Goal: Transaction & Acquisition: Book appointment/travel/reservation

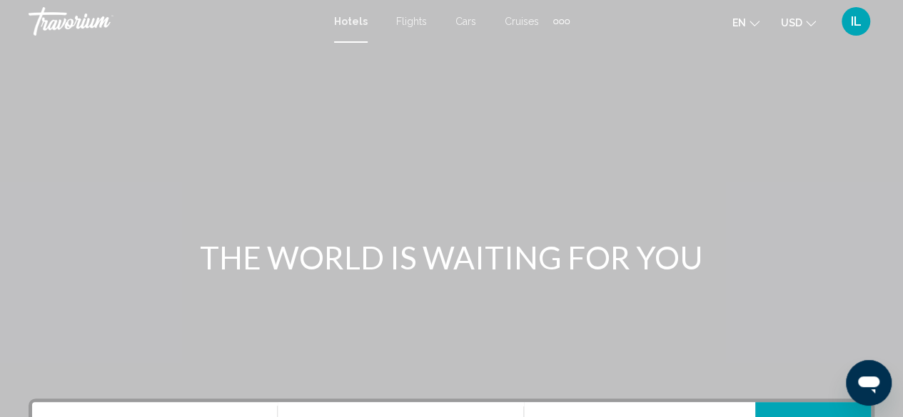
click at [512, 19] on span "Cruises" at bounding box center [521, 21] width 34 height 11
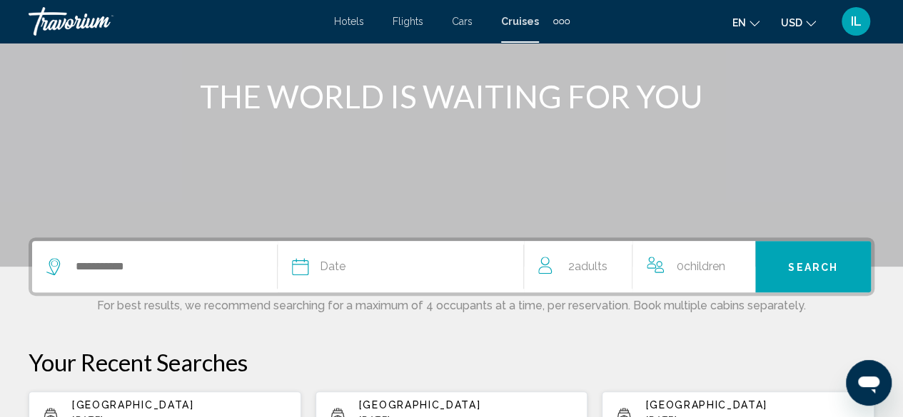
scroll to position [218, 0]
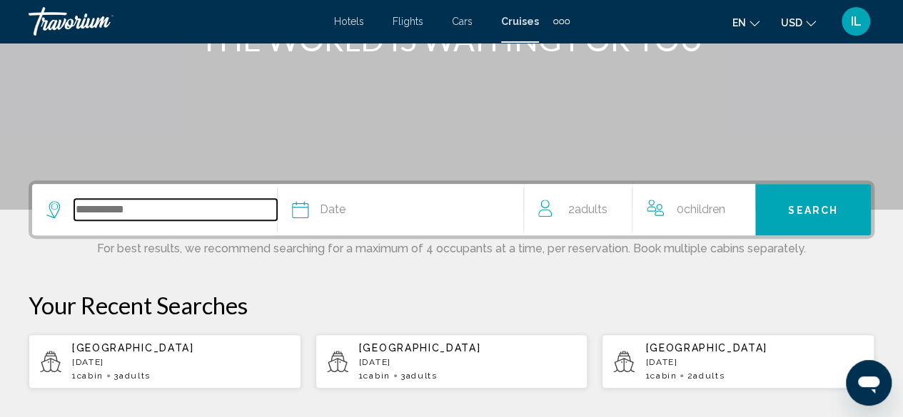
click at [93, 210] on input "Search widget" at bounding box center [175, 209] width 203 height 21
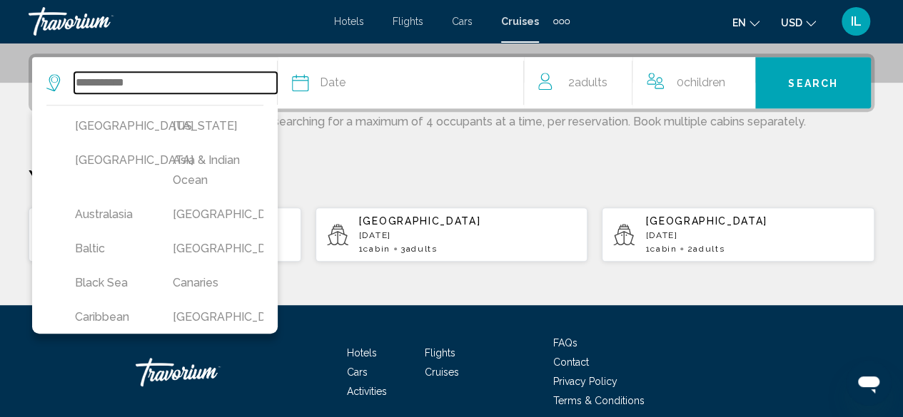
scroll to position [352, 0]
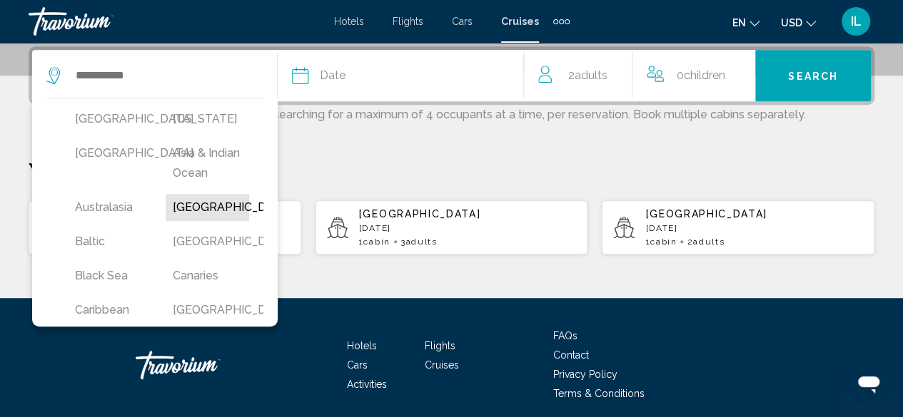
click at [181, 221] on button "[GEOGRAPHIC_DATA]" at bounding box center [207, 207] width 83 height 27
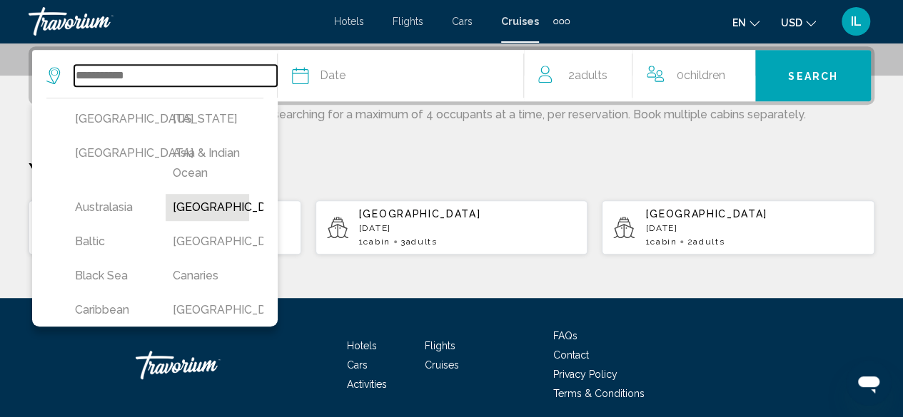
type input "*******"
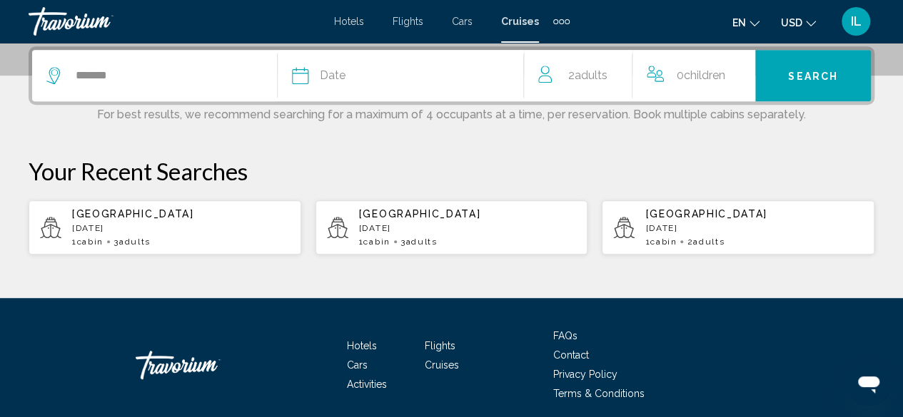
click at [305, 75] on icon "Search widget" at bounding box center [300, 75] width 17 height 17
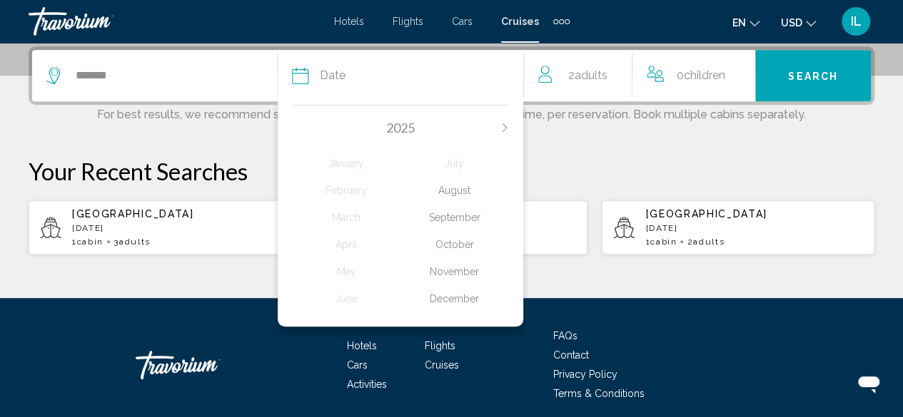
click at [455, 273] on div "November" at bounding box center [454, 272] width 108 height 26
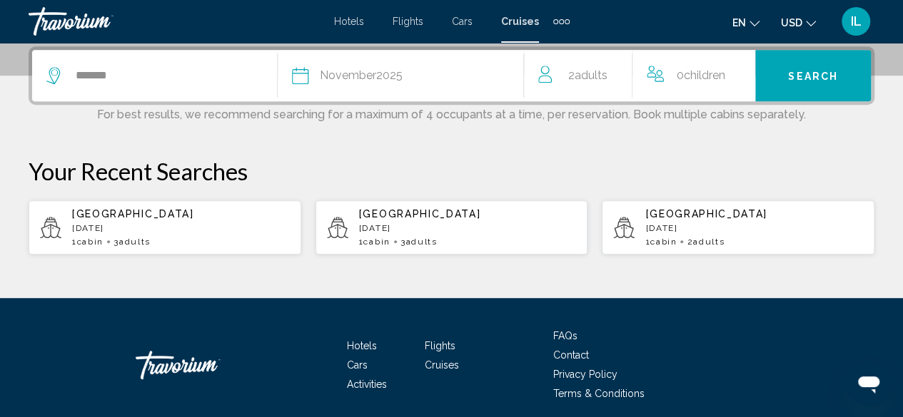
click at [419, 240] on span "Adults" at bounding box center [420, 242] width 31 height 10
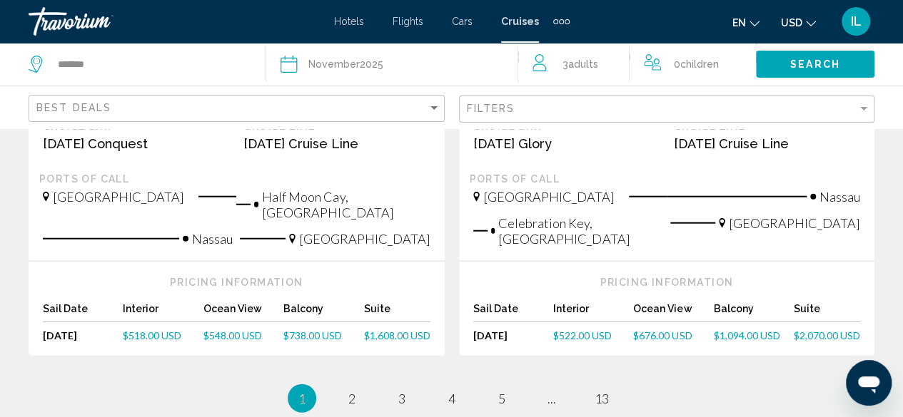
scroll to position [1741, 0]
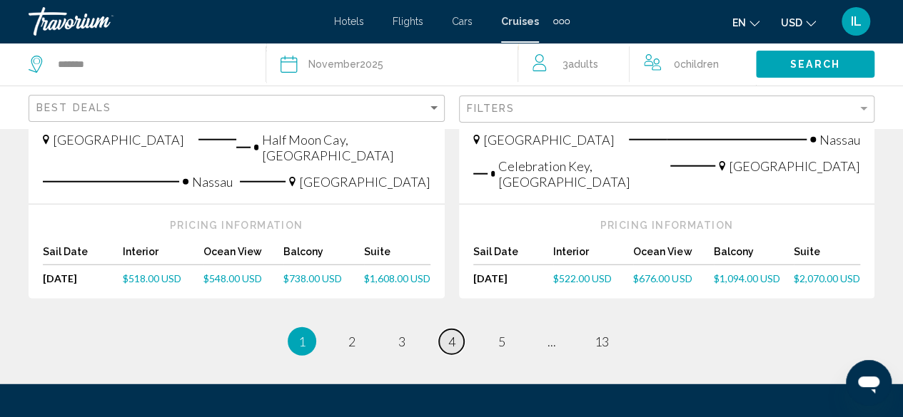
click at [453, 330] on link "page 4" at bounding box center [451, 342] width 25 height 25
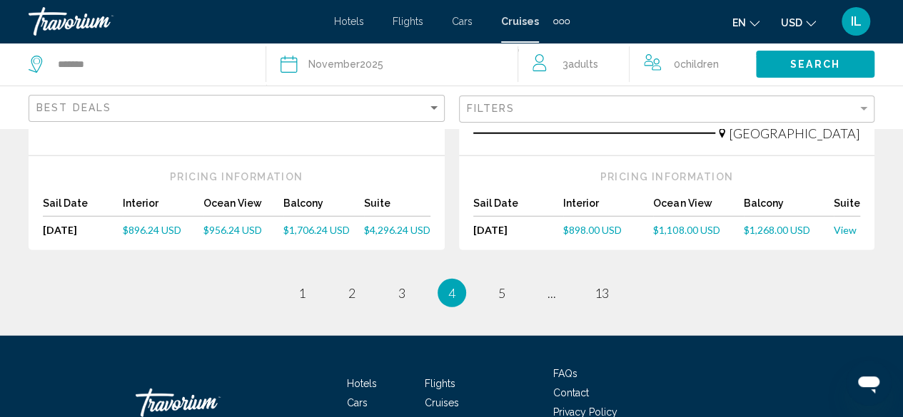
scroll to position [1865, 0]
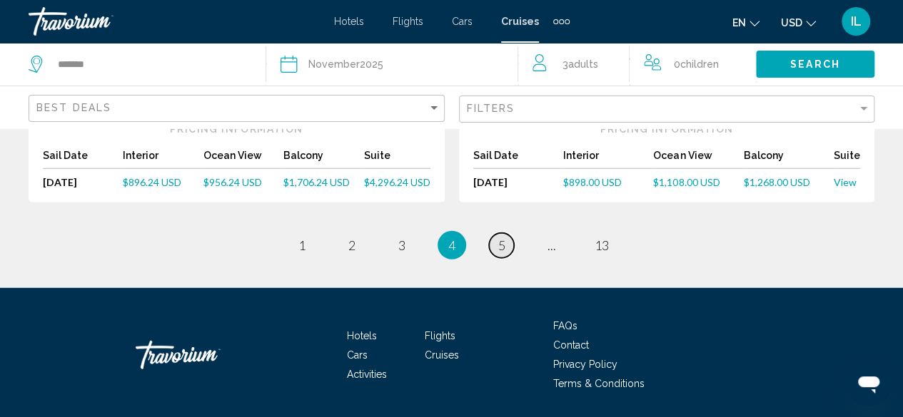
click at [492, 233] on link "page 5" at bounding box center [501, 245] width 25 height 25
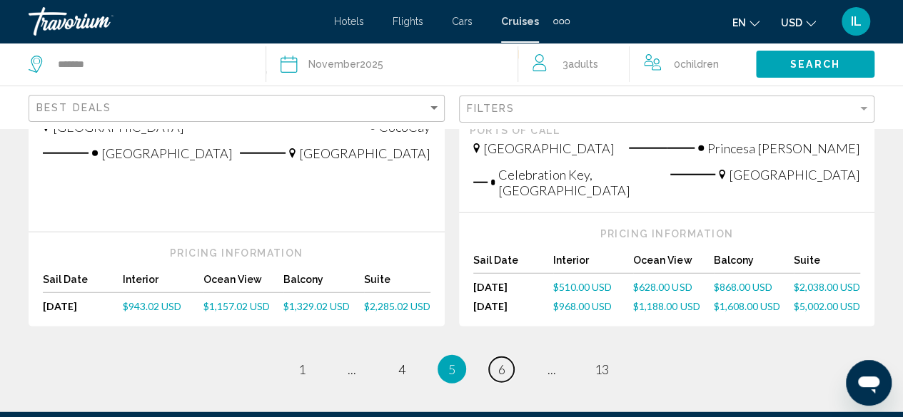
scroll to position [1759, 0]
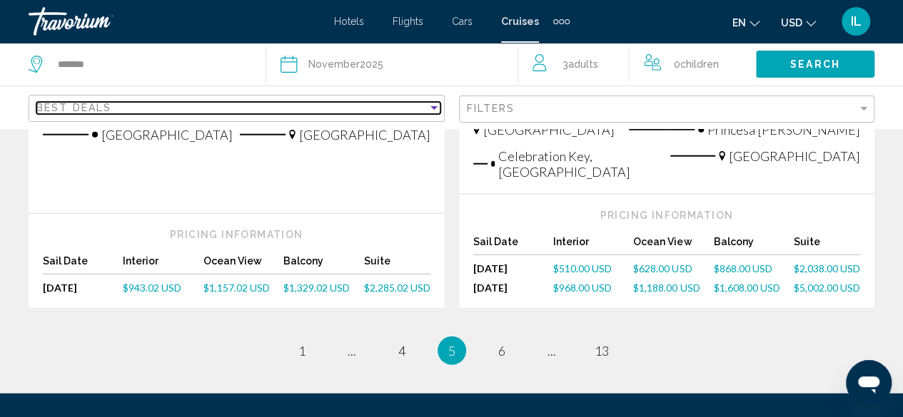
click at [433, 106] on div "Sort by" at bounding box center [433, 108] width 7 height 4
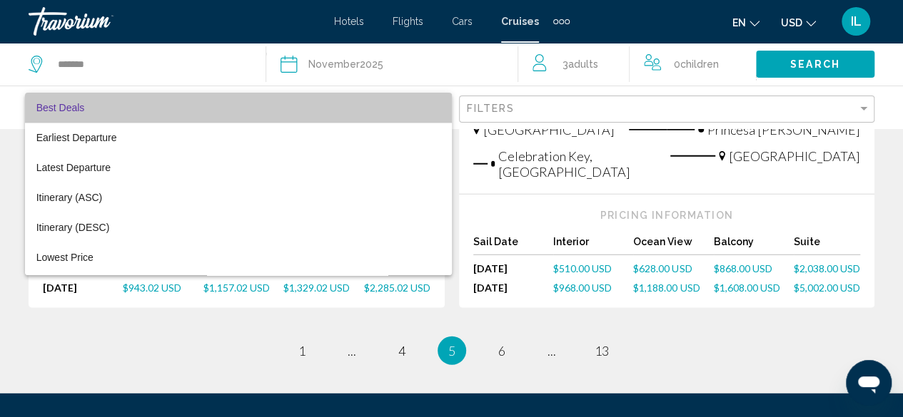
click at [433, 106] on mat-option "Best Deals" at bounding box center [238, 108] width 427 height 30
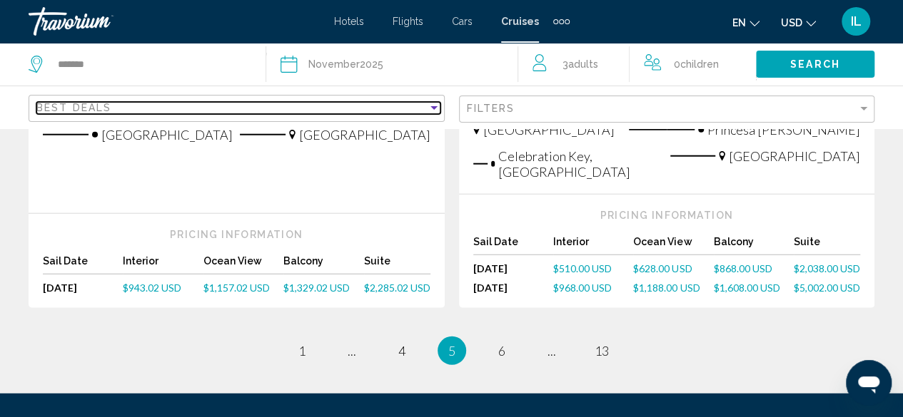
click at [433, 106] on div "Sort by" at bounding box center [433, 108] width 7 height 4
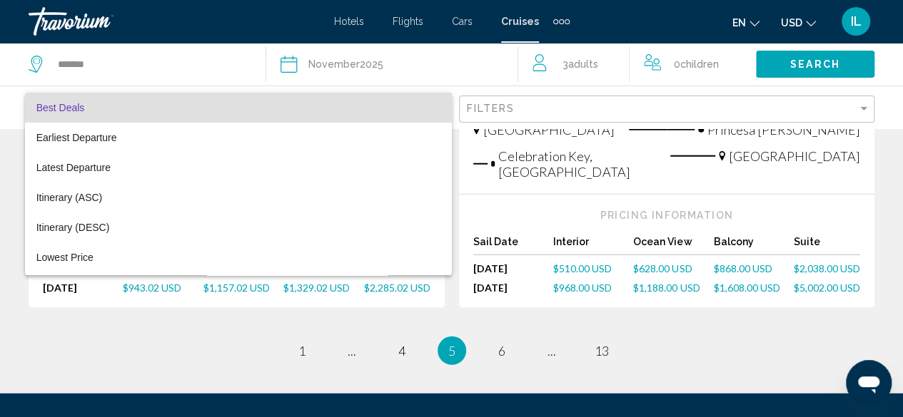
click at [865, 108] on div at bounding box center [451, 208] width 903 height 417
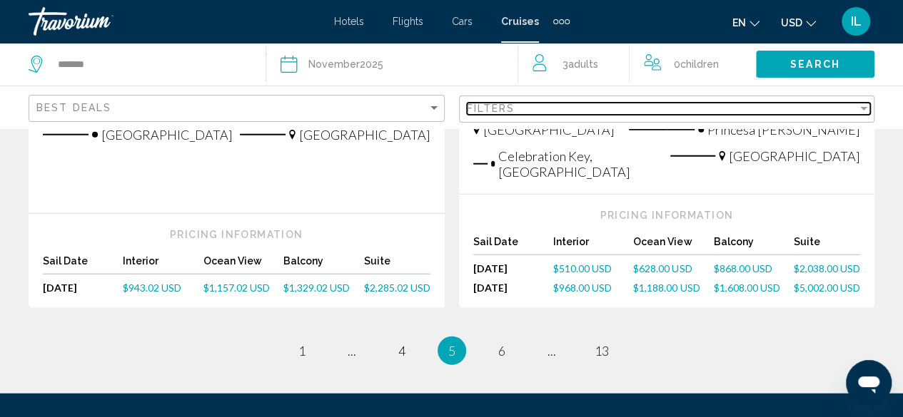
click at [865, 108] on div "Filter" at bounding box center [863, 109] width 7 height 4
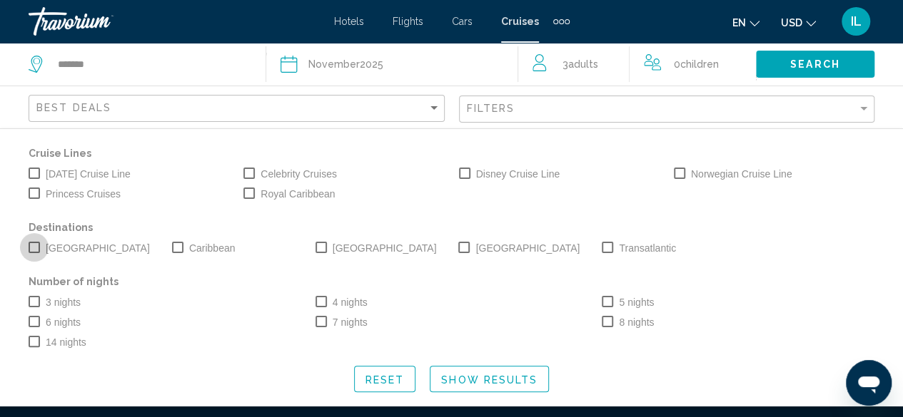
click at [31, 248] on span "Search widget" at bounding box center [34, 247] width 11 height 11
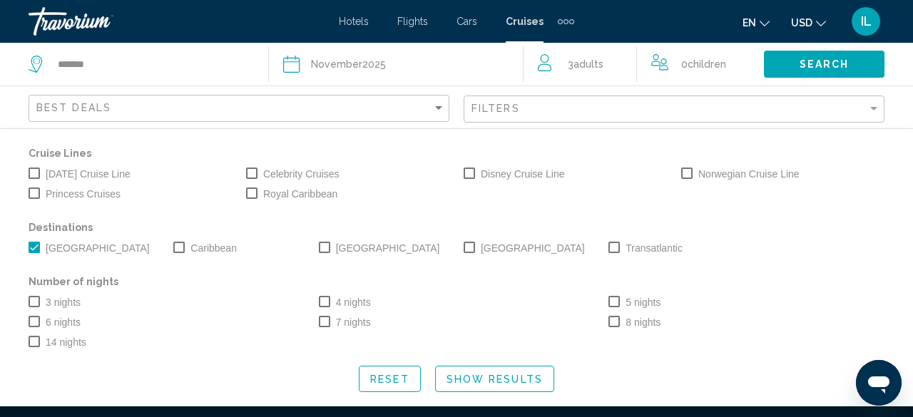
click at [33, 303] on span "Search widget" at bounding box center [34, 301] width 11 height 11
click at [252, 193] on span "Search widget" at bounding box center [251, 193] width 11 height 11
click at [823, 67] on span "Search" at bounding box center [825, 64] width 50 height 11
click at [532, 382] on span "Show Results" at bounding box center [495, 379] width 96 height 11
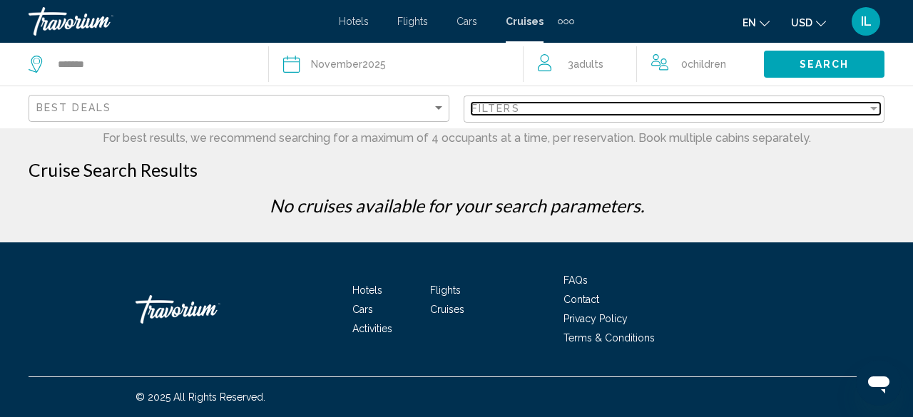
click at [870, 108] on div "Filter" at bounding box center [874, 108] width 13 height 11
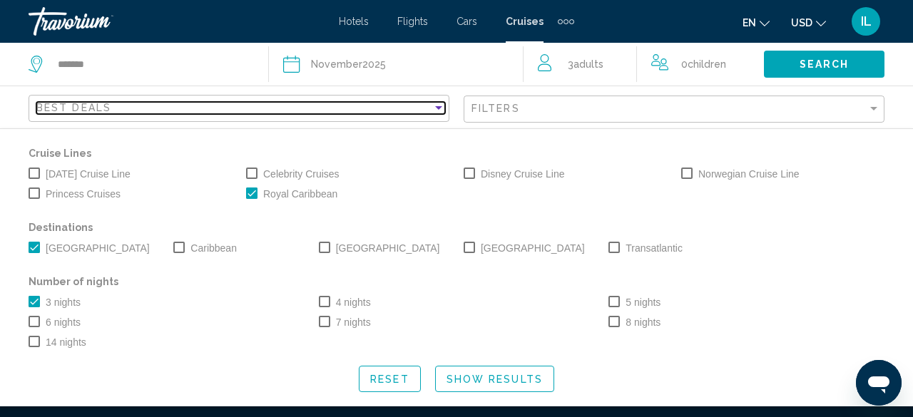
click at [438, 108] on div "Sort by" at bounding box center [438, 108] width 7 height 4
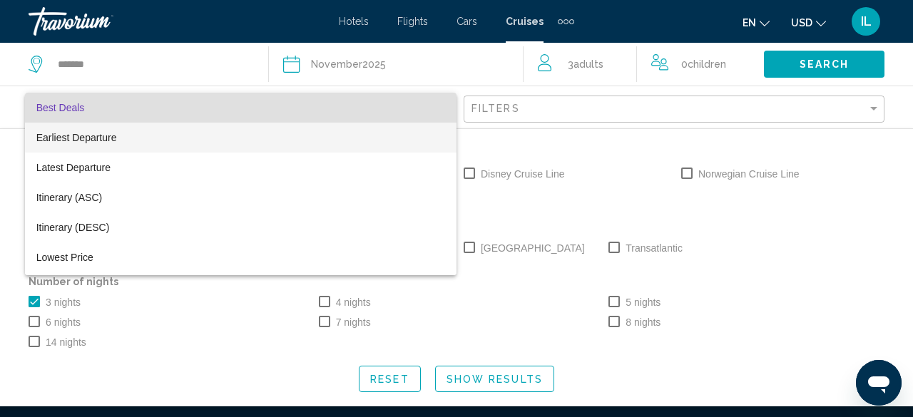
click at [399, 133] on span "Earliest Departure" at bounding box center [241, 138] width 410 height 30
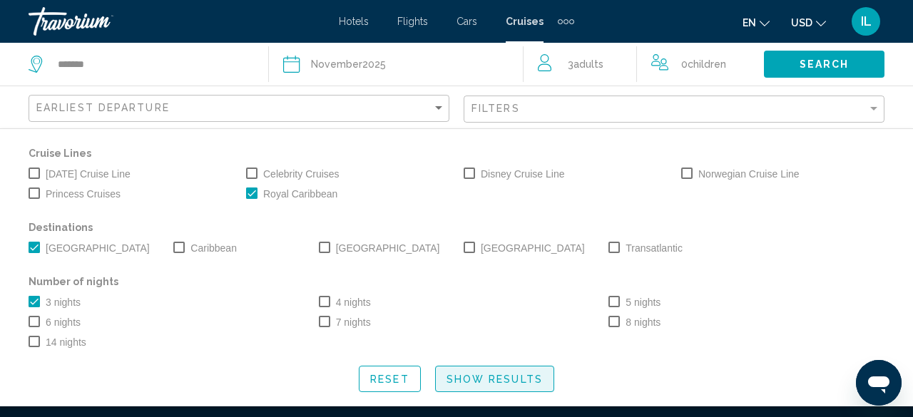
click at [498, 386] on button "Show Results" at bounding box center [494, 379] width 119 height 26
